Goal: Feedback & Contribution: Leave review/rating

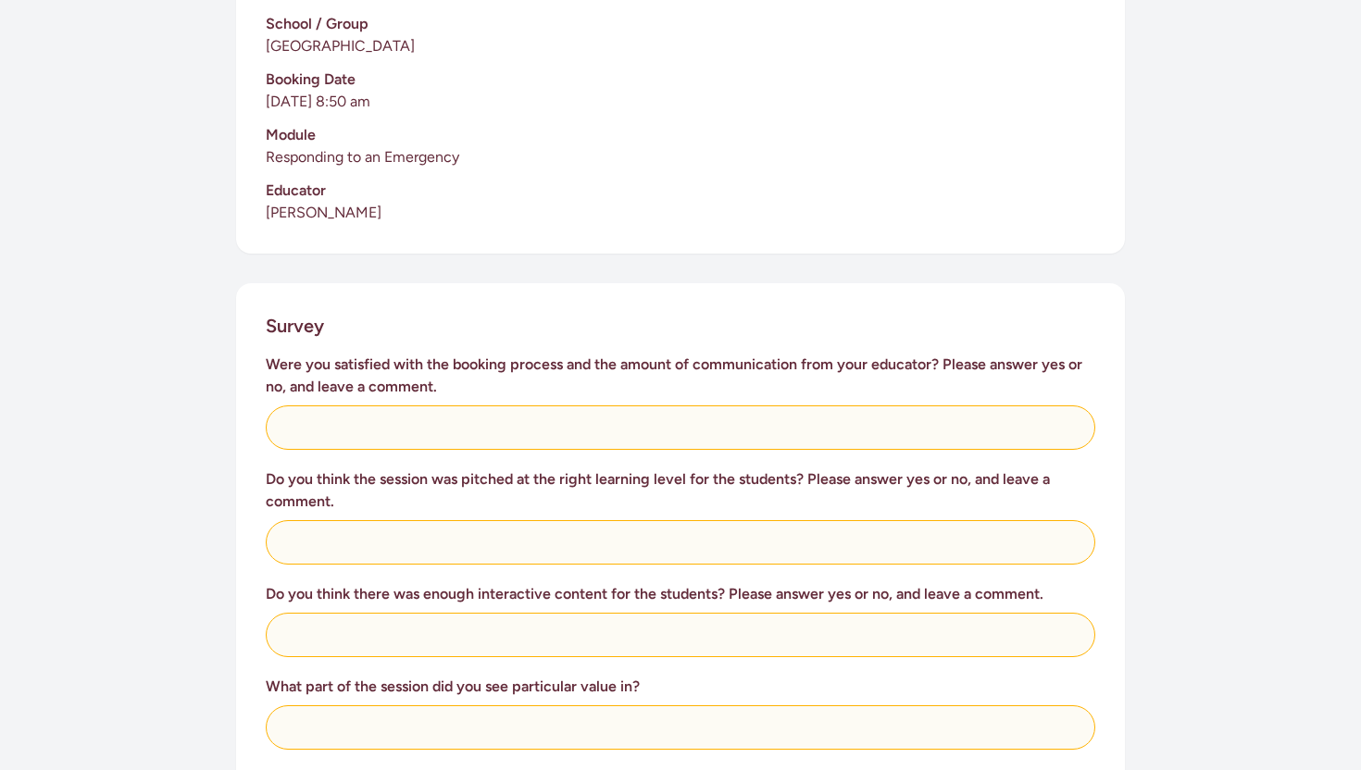
scroll to position [499, 0]
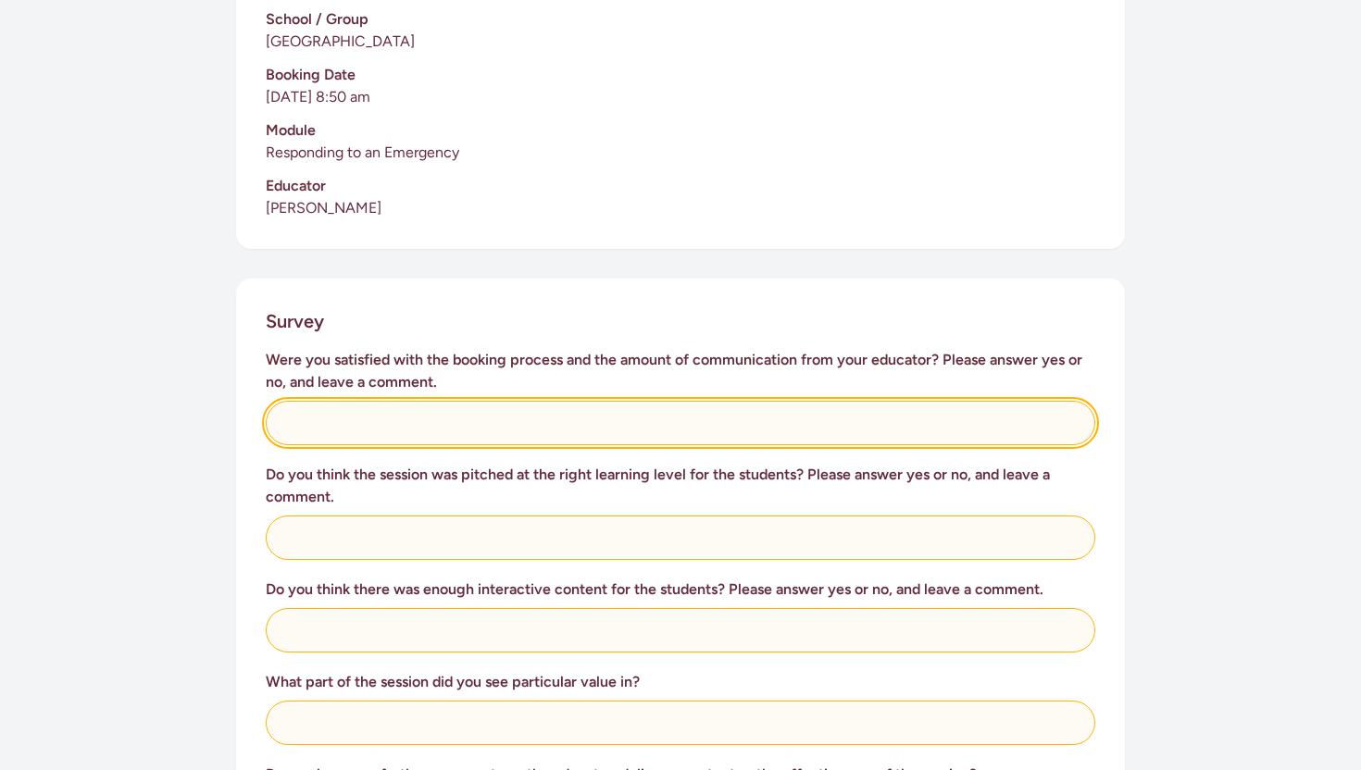
click at [647, 418] on input "text" at bounding box center [680, 423] width 829 height 44
click at [596, 413] on input "yea" at bounding box center [680, 423] width 829 height 44
type input "yes"
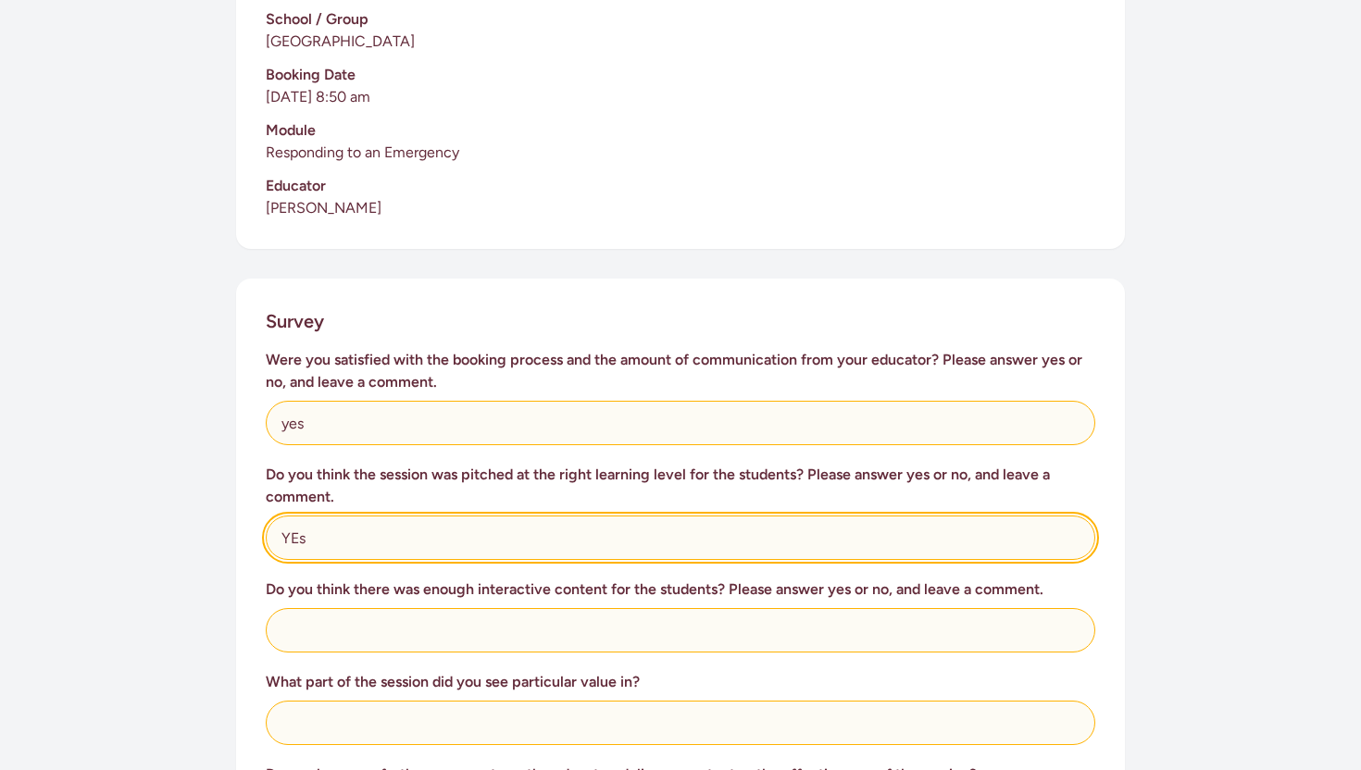
type input "YEs"
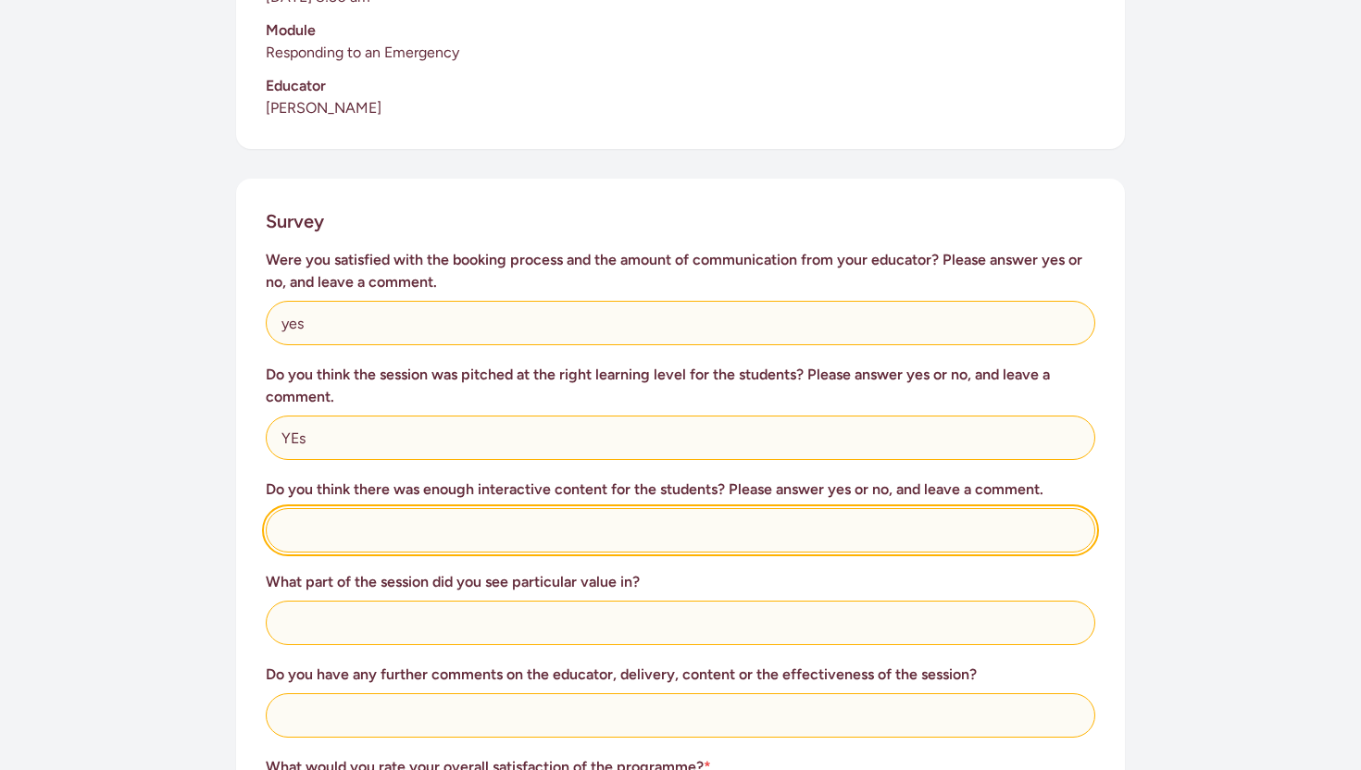
scroll to position [605, 0]
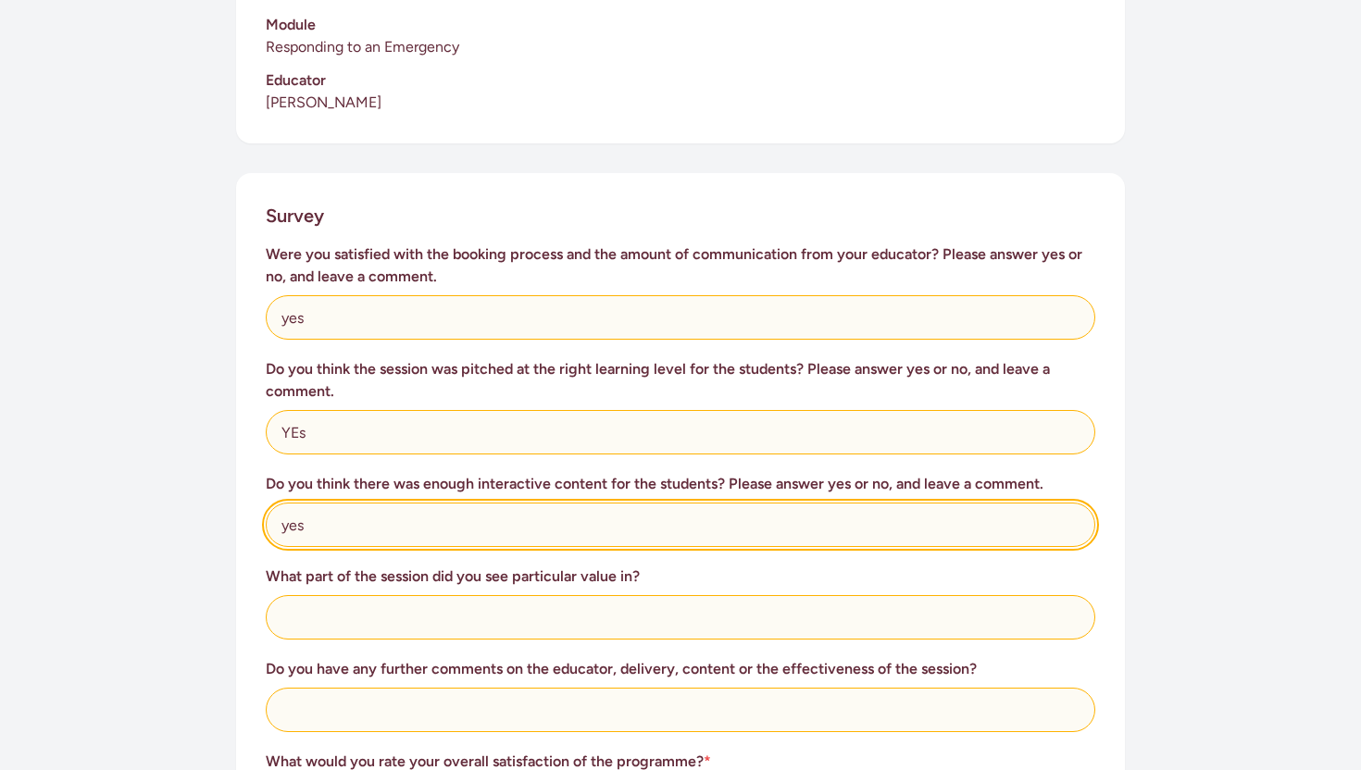
type input "yes"
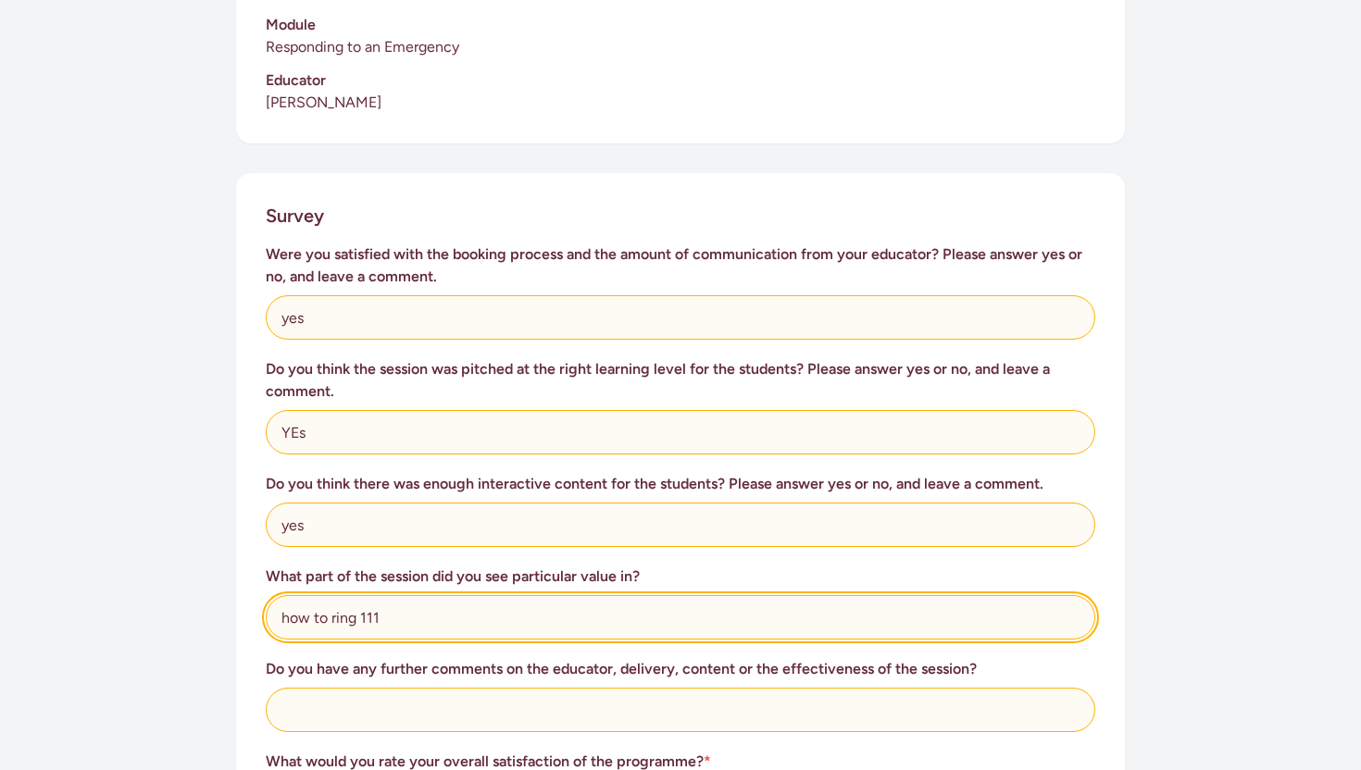
type input "how to ring 111"
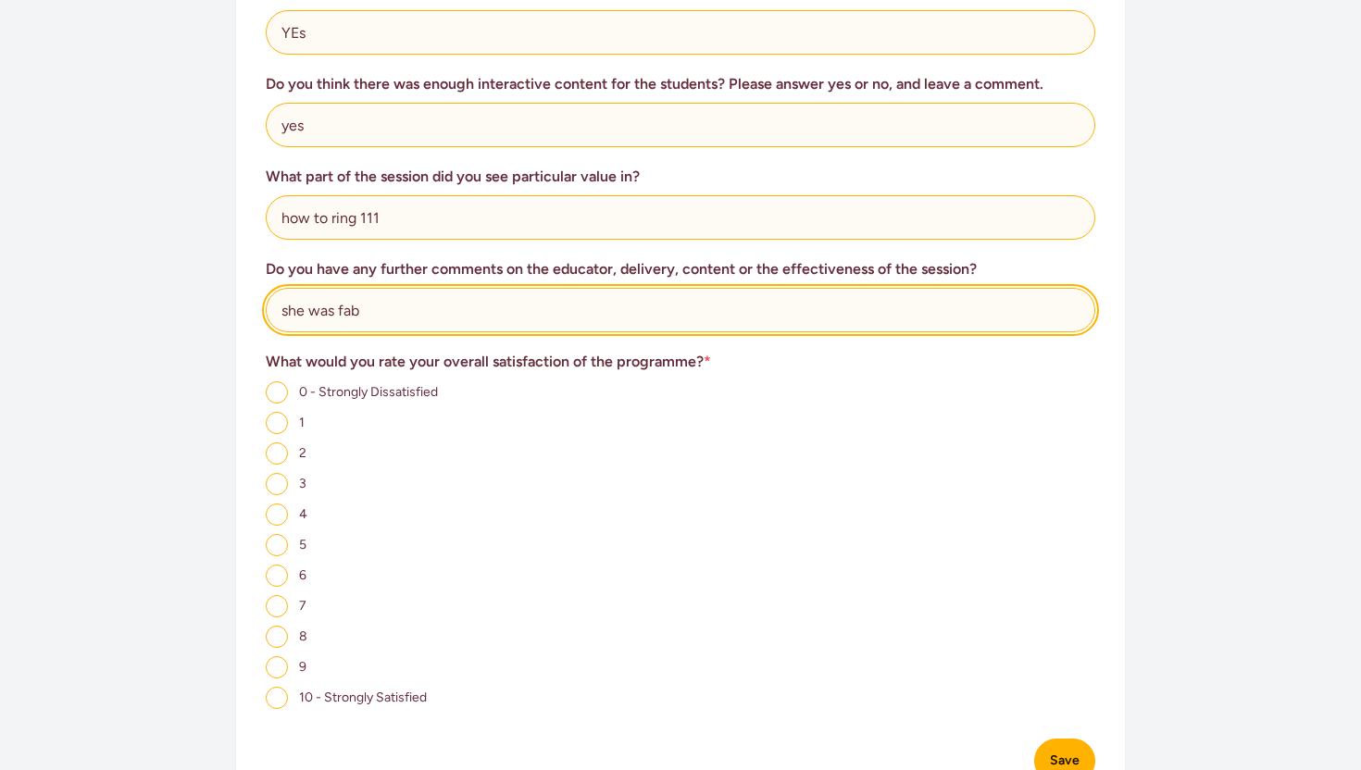
scroll to position [1010, 0]
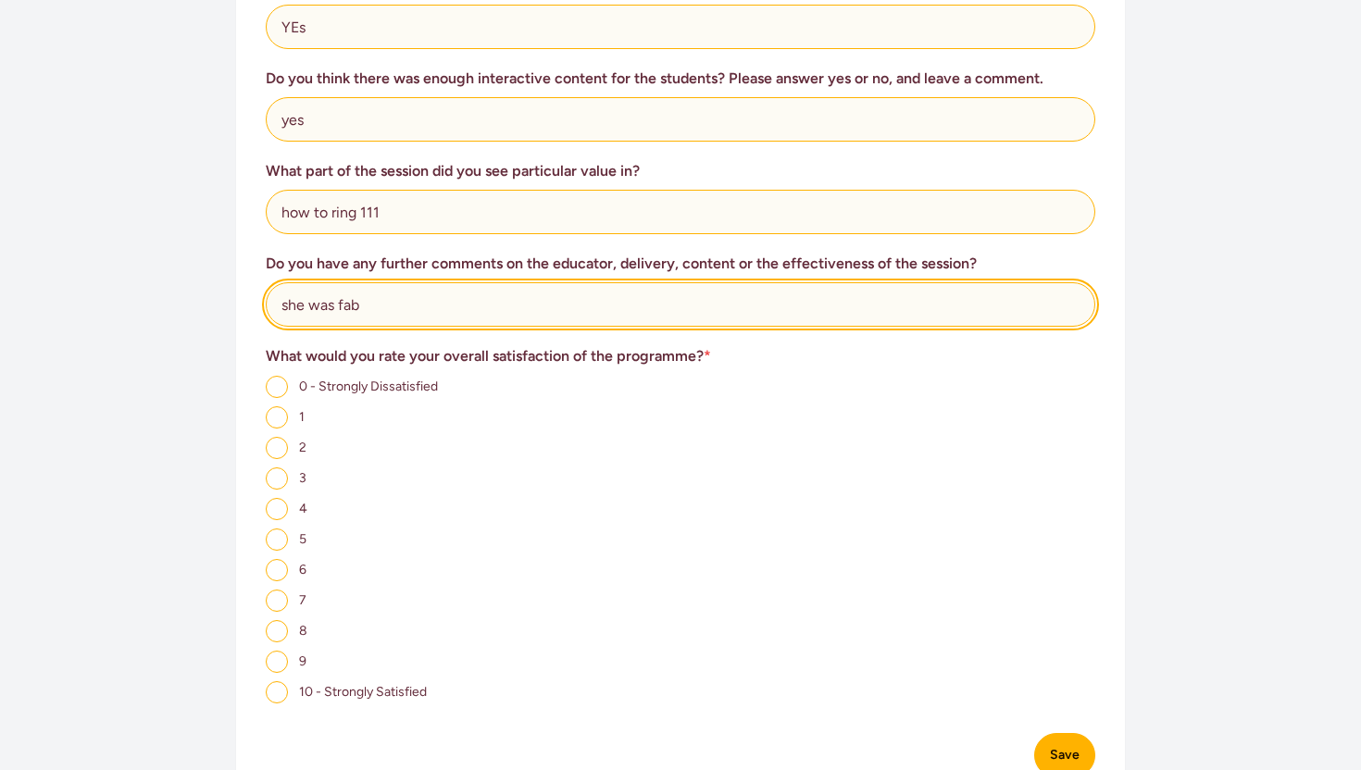
type input "she was fab"
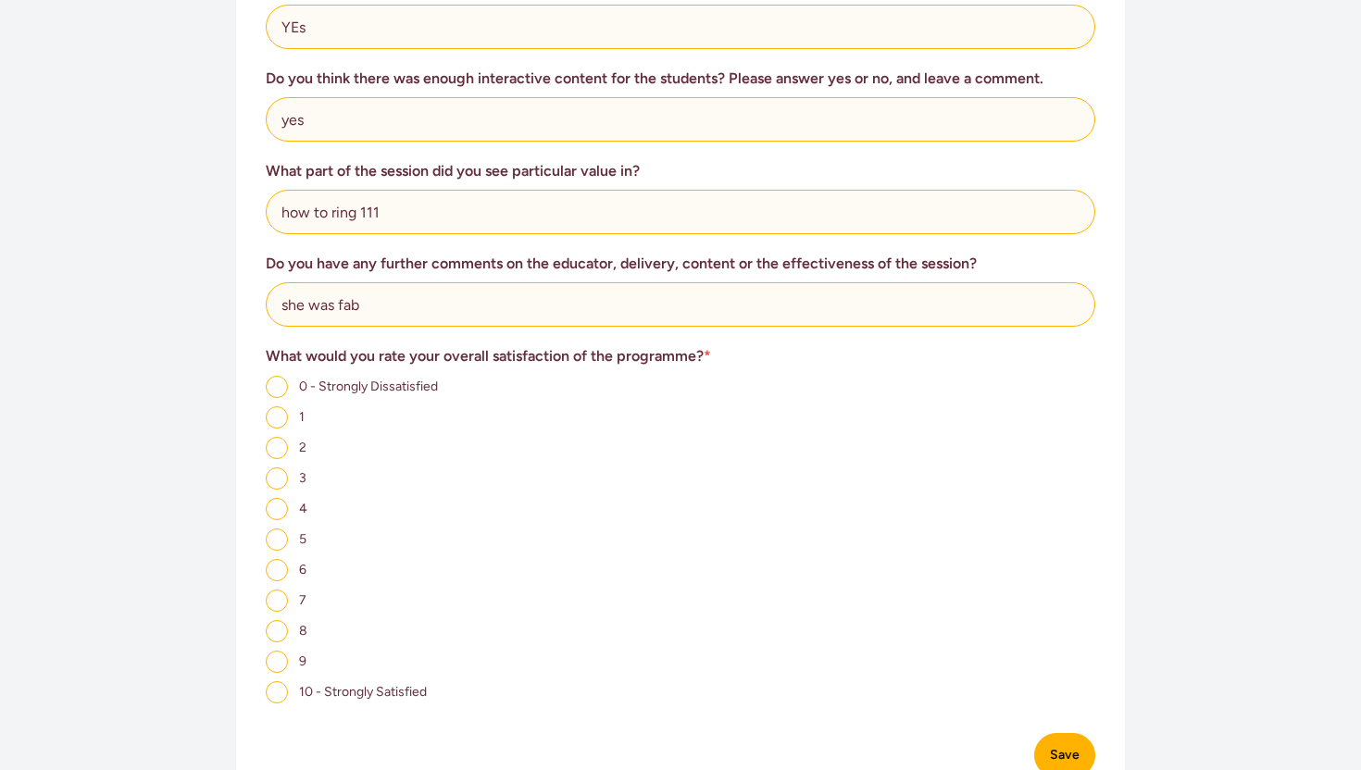
click at [275, 681] on input "10 - Strongly Satisfied" at bounding box center [277, 692] width 22 height 22
radio input "true"
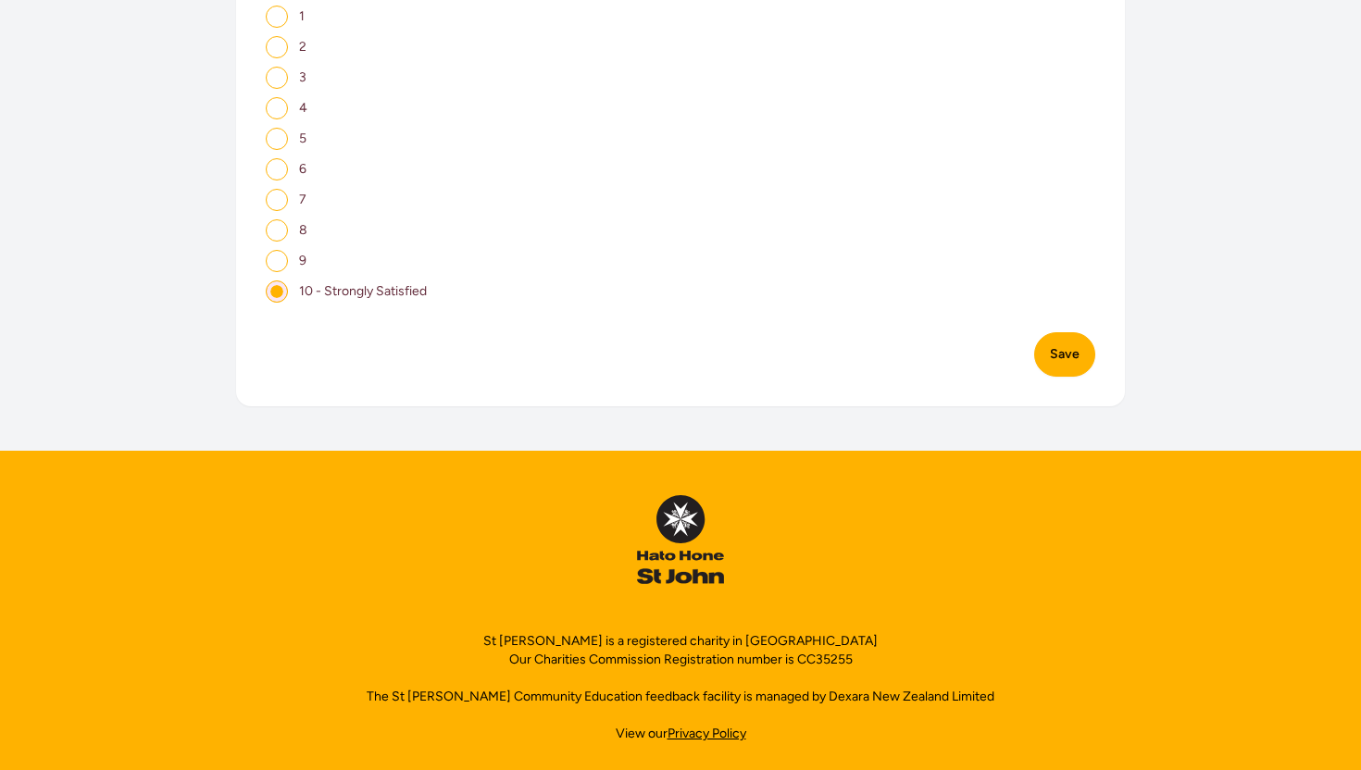
click at [1067, 333] on button "Save" at bounding box center [1064, 354] width 61 height 44
